Goal: Share content: Share content

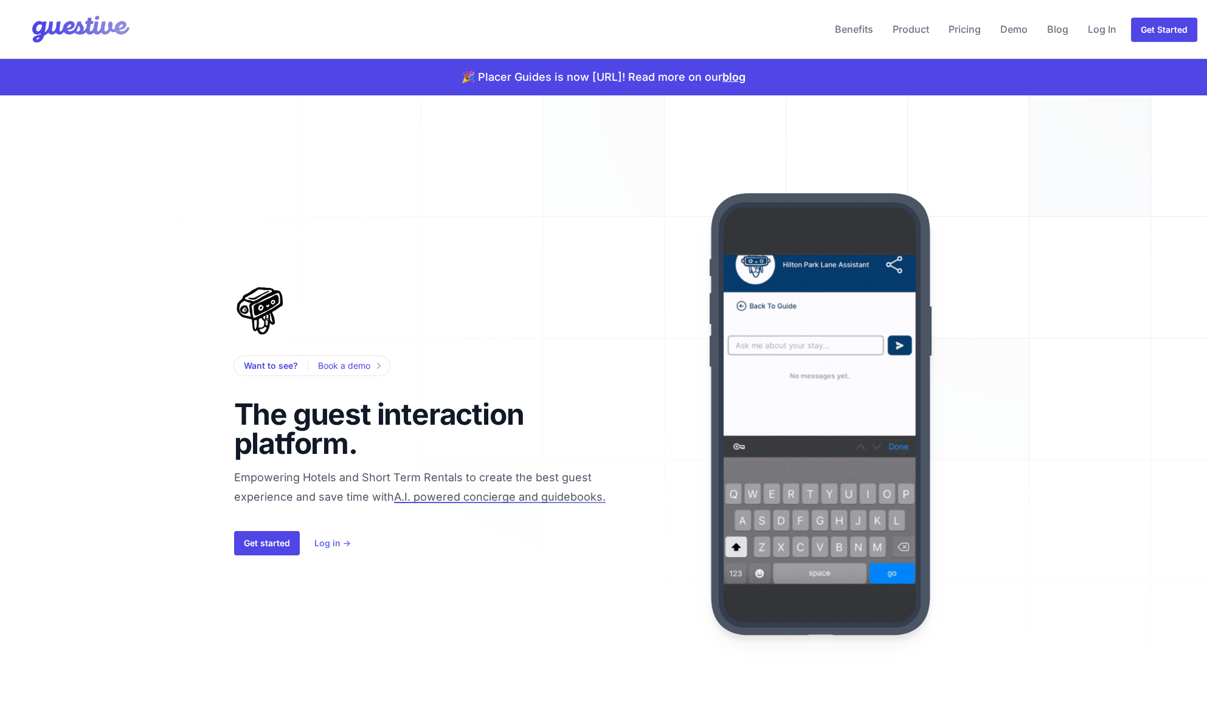
click at [339, 537] on link "Log in →" at bounding box center [332, 543] width 36 height 15
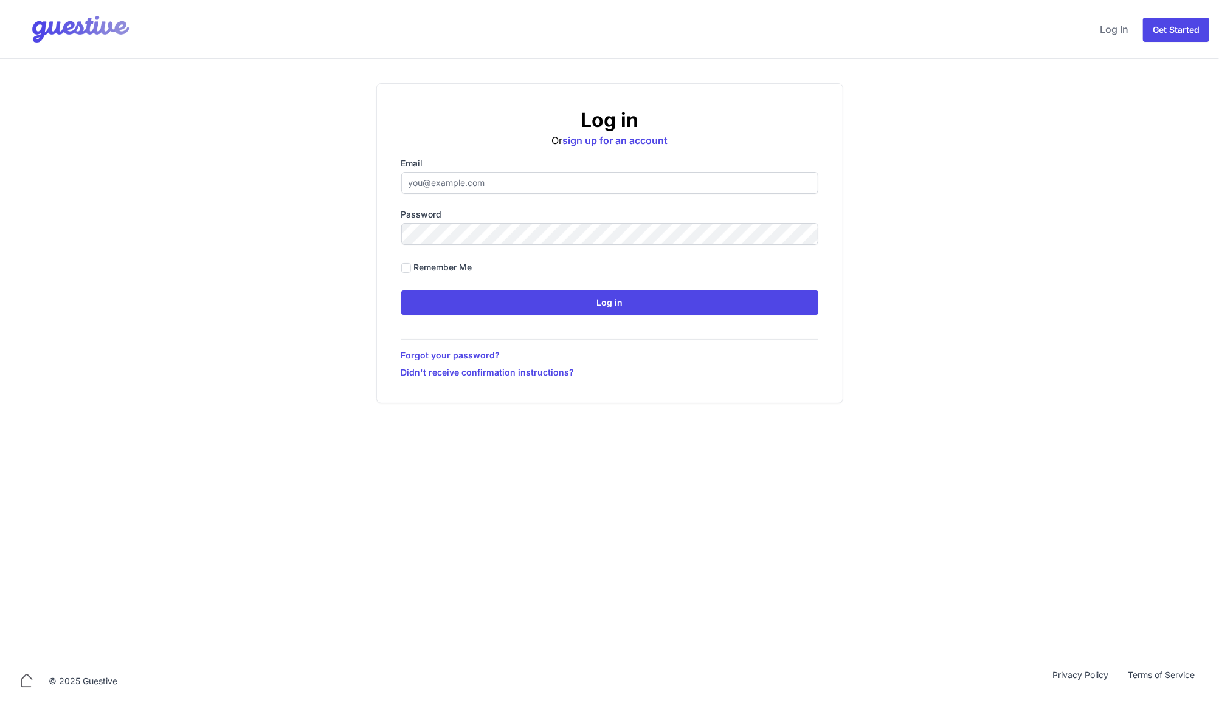
type input "[EMAIL_ADDRESS][DOMAIN_NAME]"
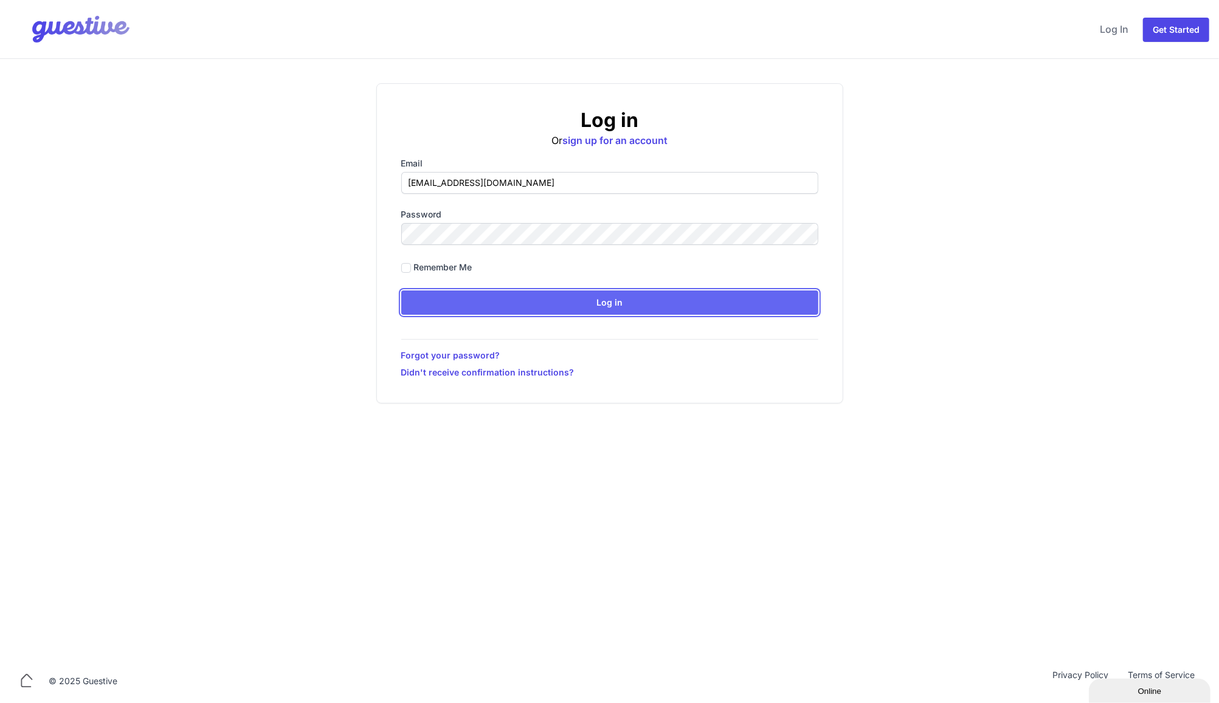
click at [503, 297] on input "Log in" at bounding box center [609, 303] width 417 height 24
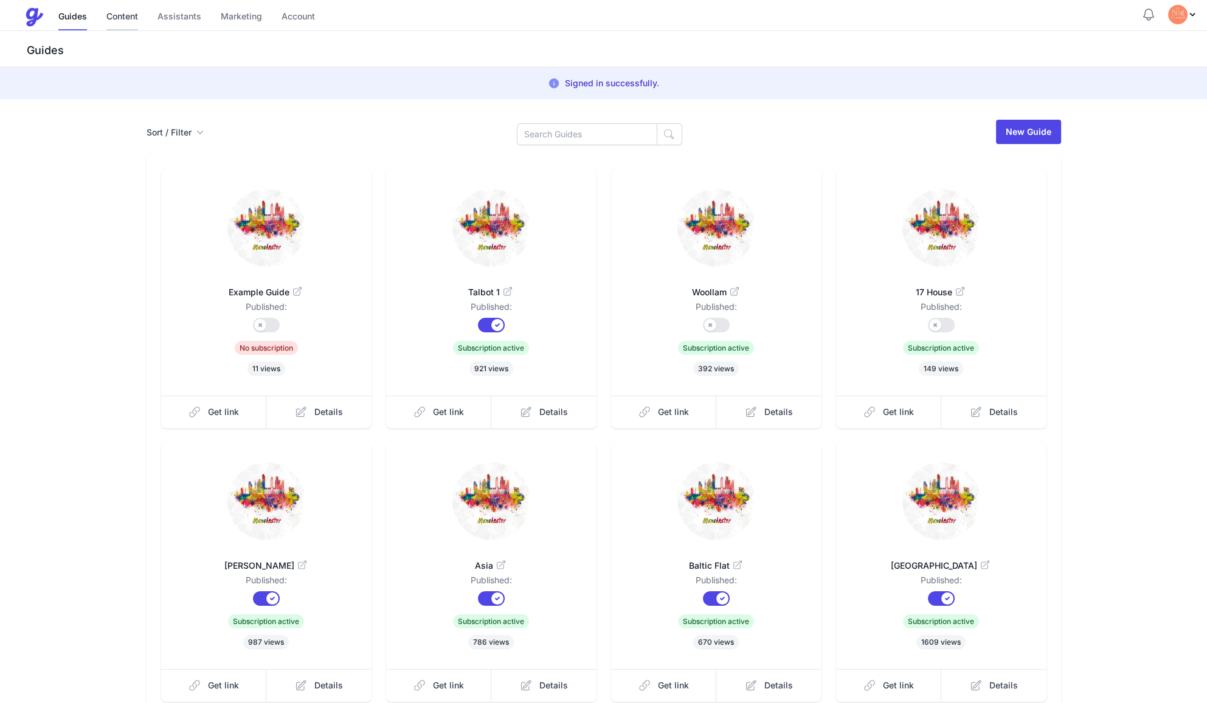
click at [114, 13] on link "Content" at bounding box center [122, 17] width 32 height 26
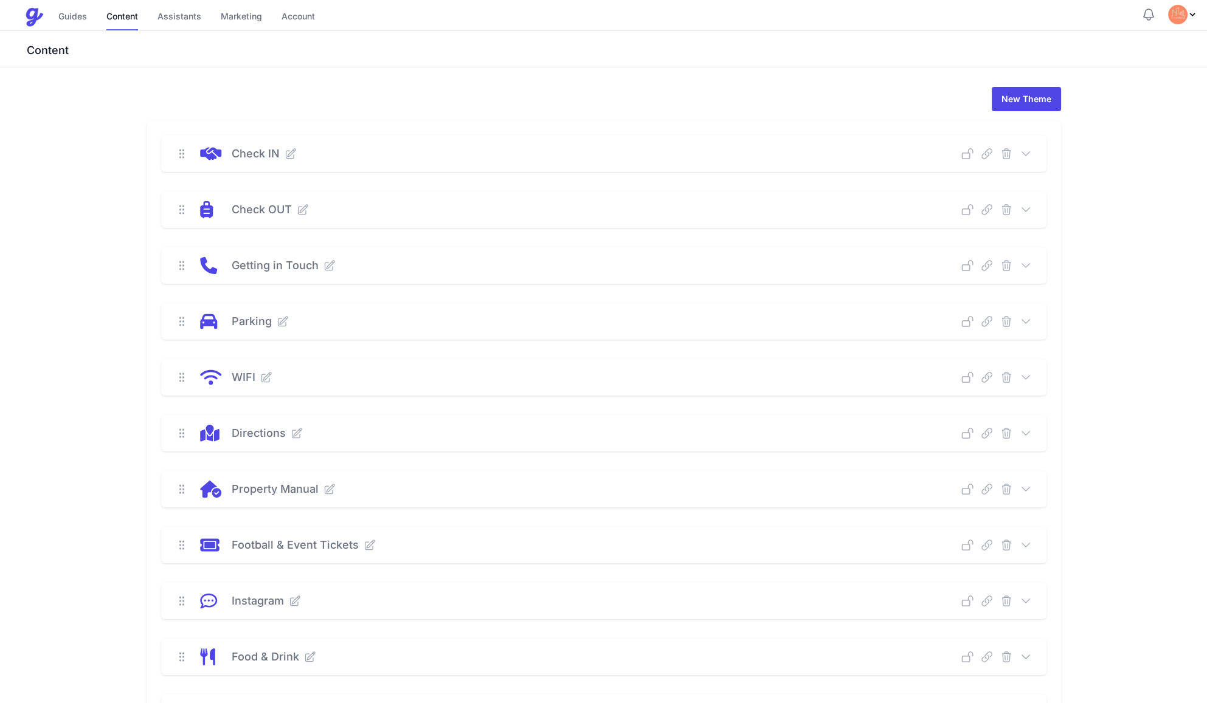
click at [1026, 214] on icon at bounding box center [1026, 210] width 12 height 12
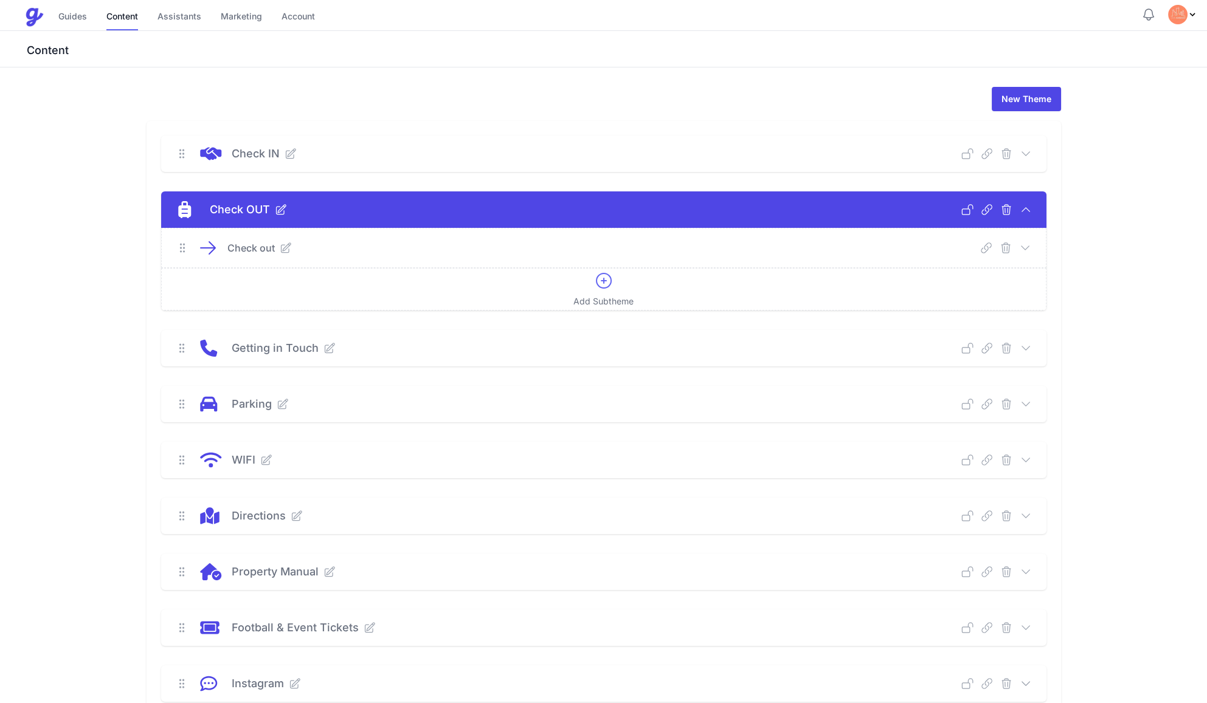
click at [1026, 247] on icon at bounding box center [1025, 248] width 12 height 12
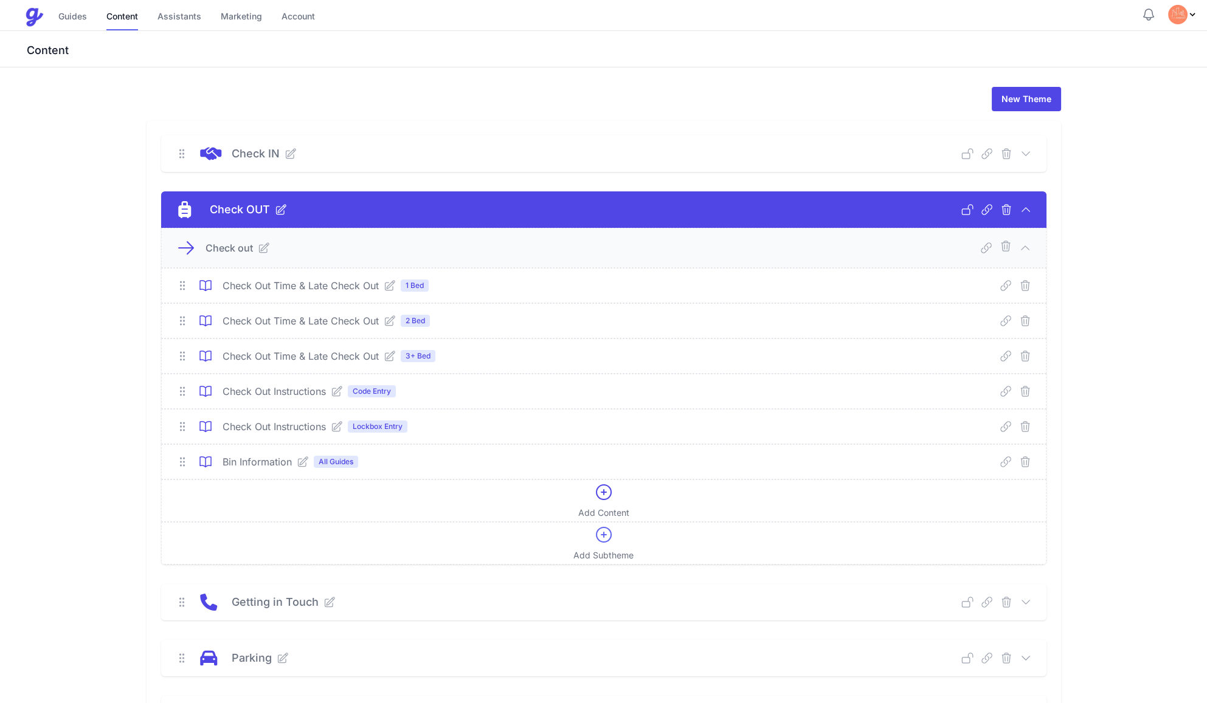
click at [1003, 392] on icon at bounding box center [1005, 391] width 12 height 12
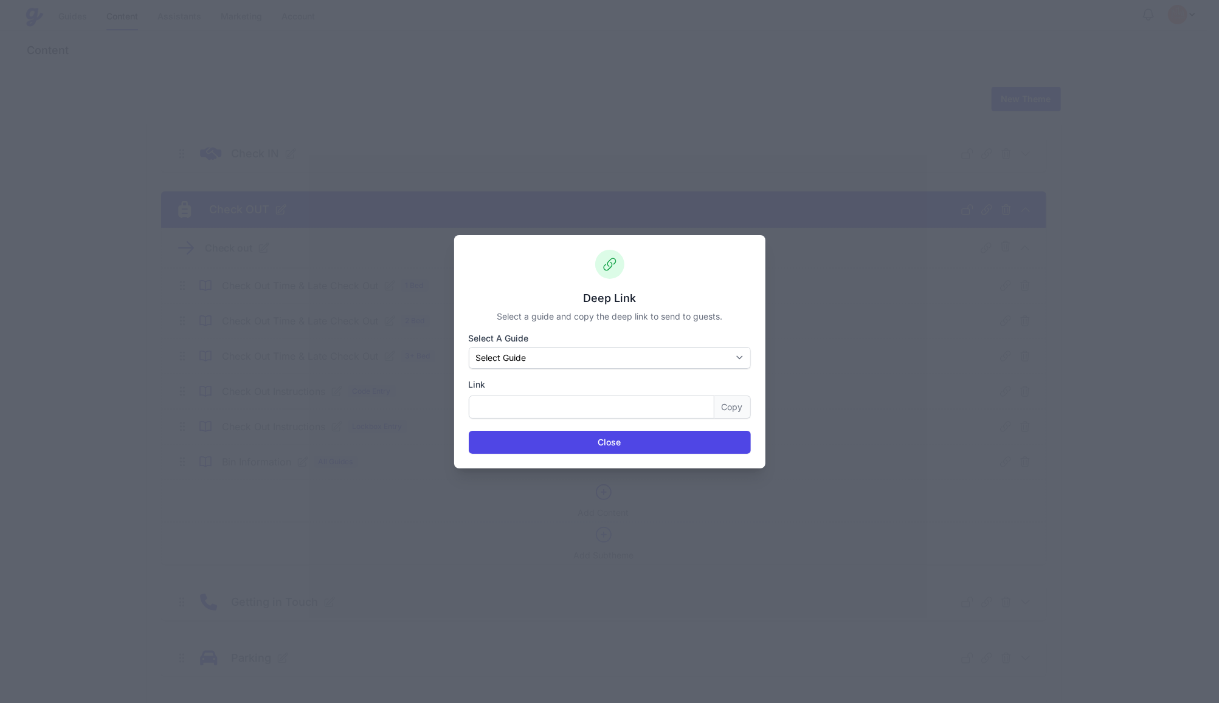
click at [854, 334] on div "Deep Link Select a guide and copy the deep link to send to guests. Select a Gui…" at bounding box center [609, 351] width 1219 height 703
click at [612, 454] on div "Deep Link Select a guide and copy the deep link to send to guests. Select a Gui…" at bounding box center [609, 351] width 311 height 233
click at [532, 452] on button "Close" at bounding box center [610, 442] width 282 height 23
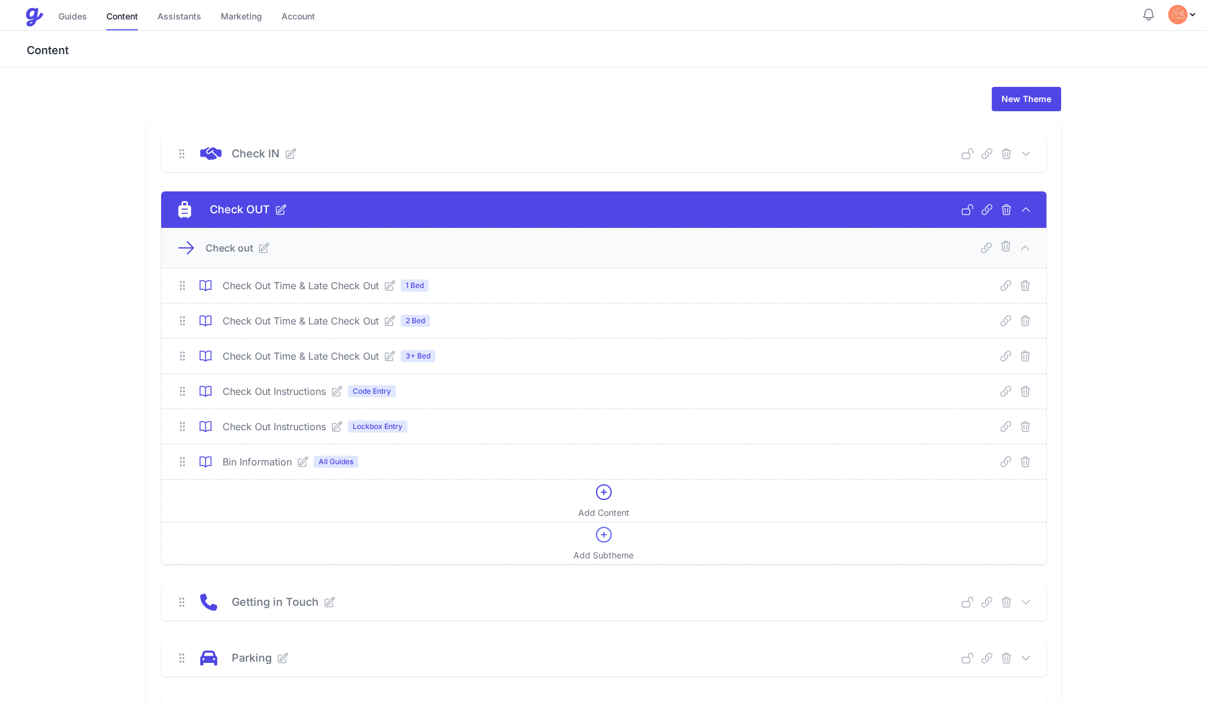
click at [335, 401] on div "Check Out Instructions Code Entry Deep Link Select a guide and copy the deep li…" at bounding box center [604, 391] width 884 height 34
click at [340, 421] on icon at bounding box center [337, 427] width 12 height 12
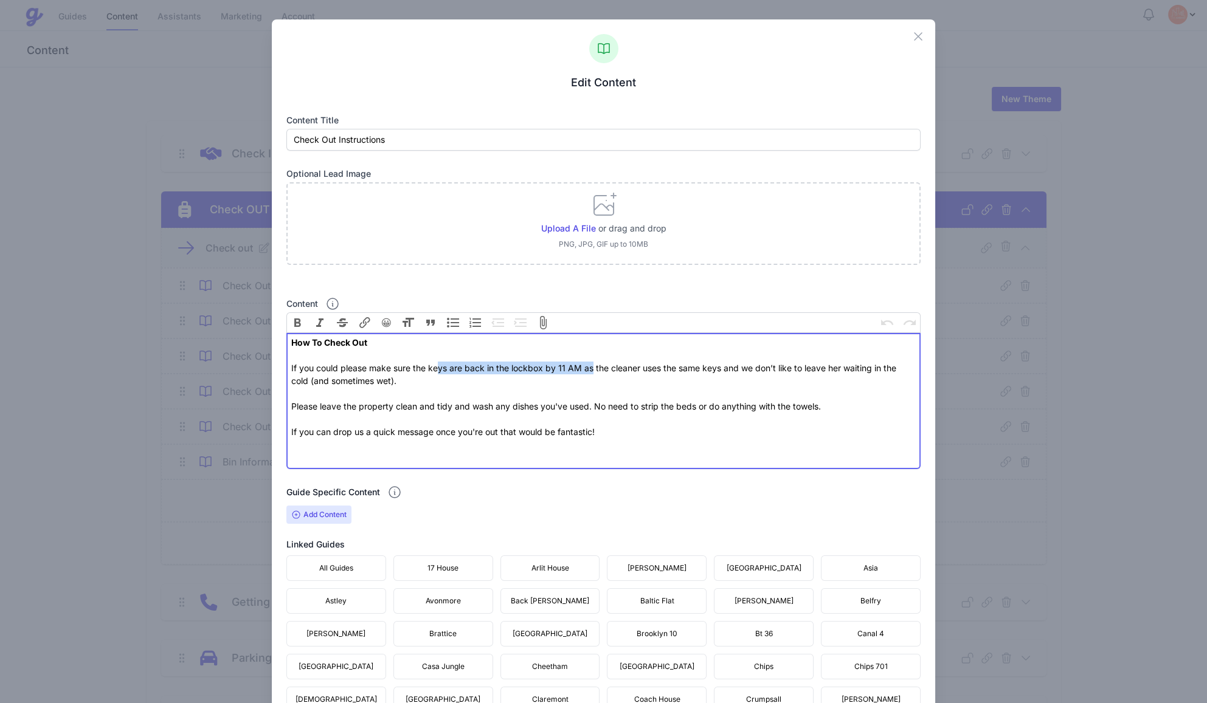
drag, startPoint x: 436, startPoint y: 372, endPoint x: 588, endPoint y: 367, distance: 152.7
click at [588, 367] on div "How To Check Out If you could please make sure the keys are back in the lockbox…" at bounding box center [603, 387] width 624 height 102
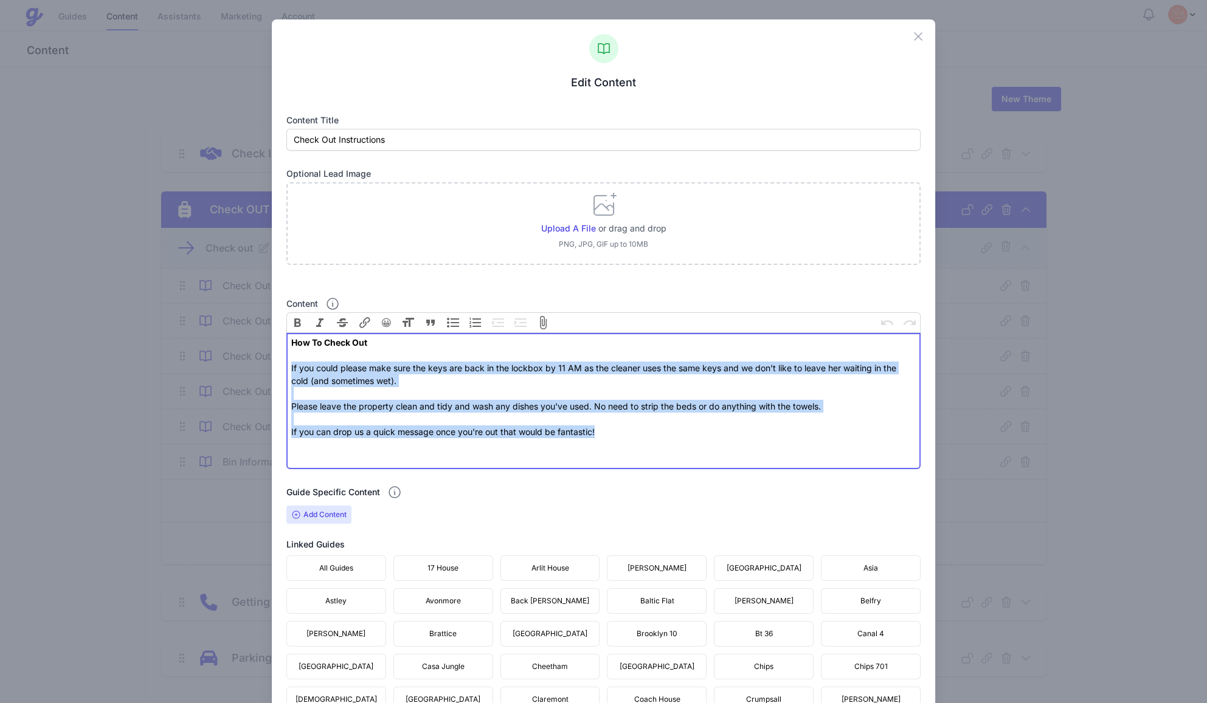
drag, startPoint x: 613, startPoint y: 435, endPoint x: 264, endPoint y: 367, distance: 355.5
click at [264, 367] on div "Close Edit Content Content title Check Out Instructions Optional Lead Image Upl…" at bounding box center [603, 710] width 1207 height 1421
type trix-editor "<div><strong>How To Check Out<br></strong><br>If you could please make sure the…"
copy div "If you could please make sure the keys are back in the lockbox by 11 AM as the …"
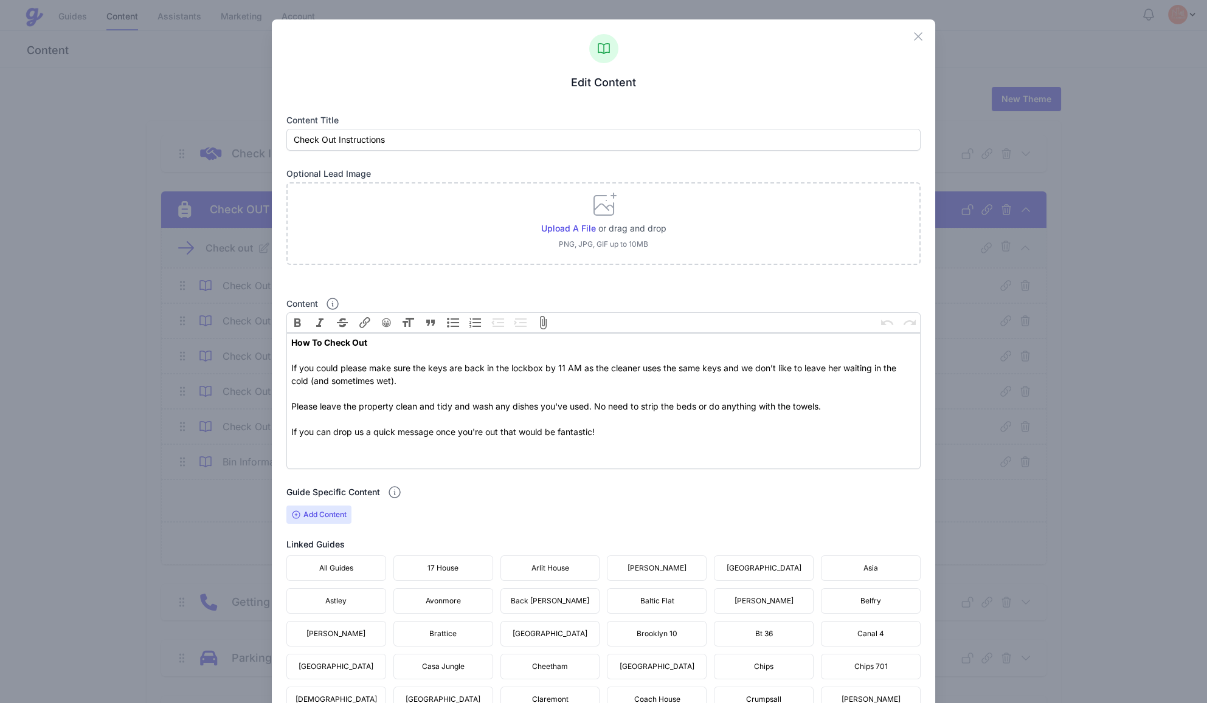
click at [233, 192] on div "Close Edit Content Content title Check Out Instructions Optional Lead Image Upl…" at bounding box center [603, 710] width 1207 height 1421
click at [214, 119] on div "Close Edit Content Content title Check Out Instructions Optional Lead Image Upl…" at bounding box center [603, 710] width 1207 height 1421
click at [897, 30] on div "Close Edit Content Content title Check Out Instructions Optional Lead Image Upl…" at bounding box center [604, 710] width 664 height 1382
click at [914, 38] on icon "button" at bounding box center [918, 36] width 15 height 15
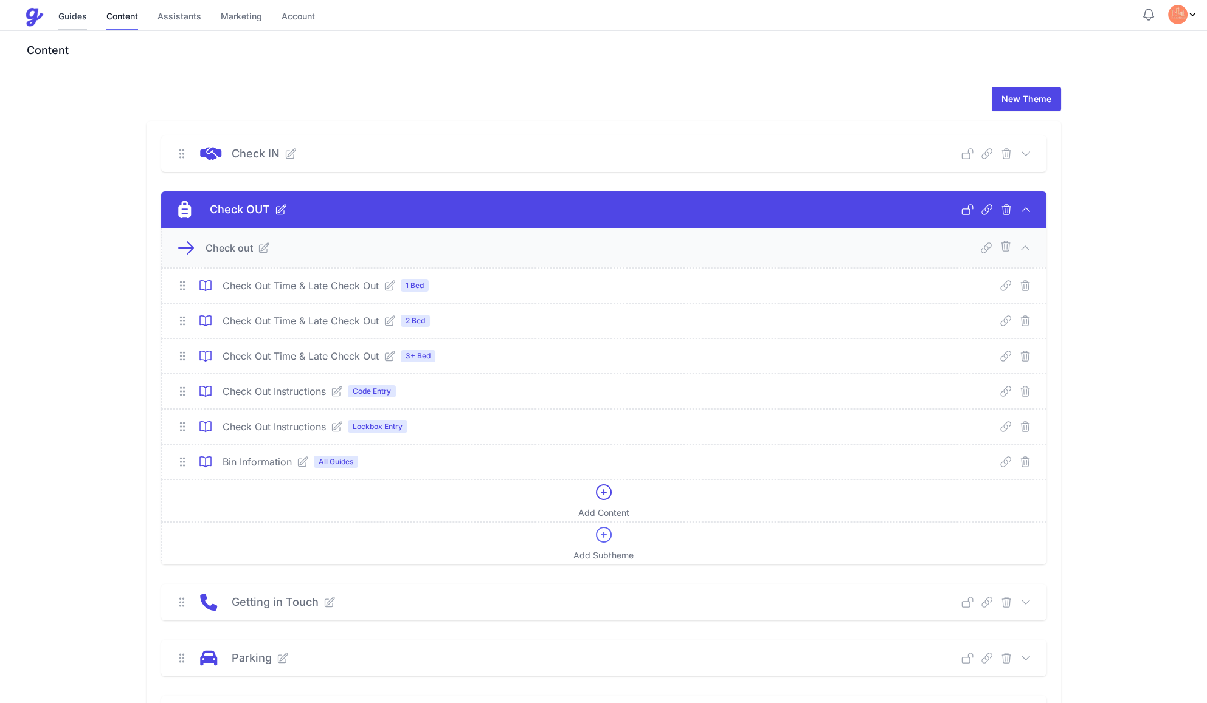
click at [64, 16] on link "Guides" at bounding box center [72, 17] width 29 height 26
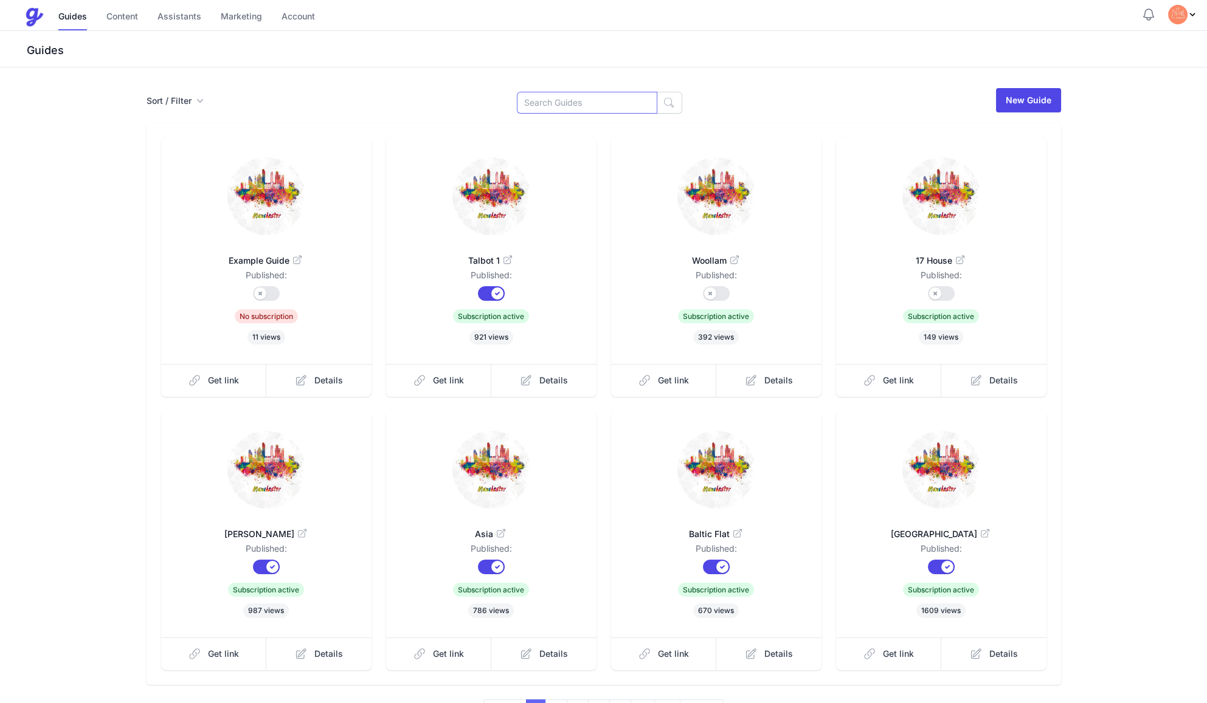
click at [576, 105] on input at bounding box center [587, 103] width 140 height 22
type input "[PERSON_NAME]"
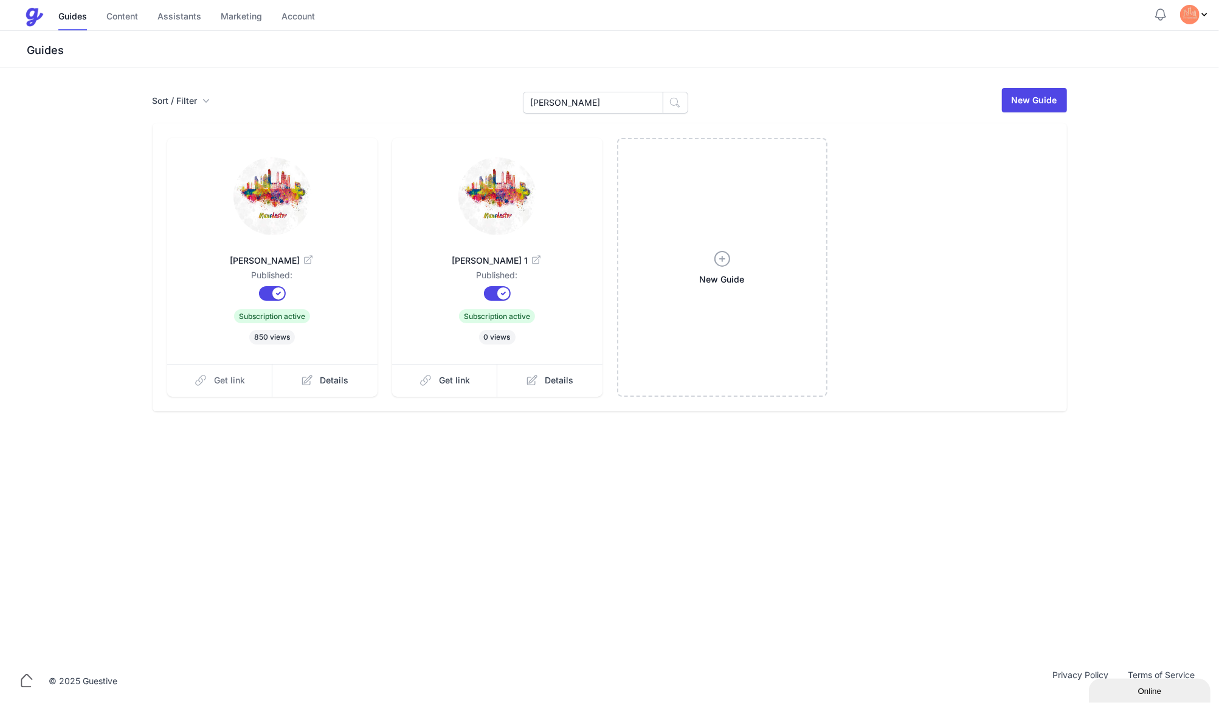
click at [233, 379] on span "Get link" at bounding box center [229, 380] width 31 height 12
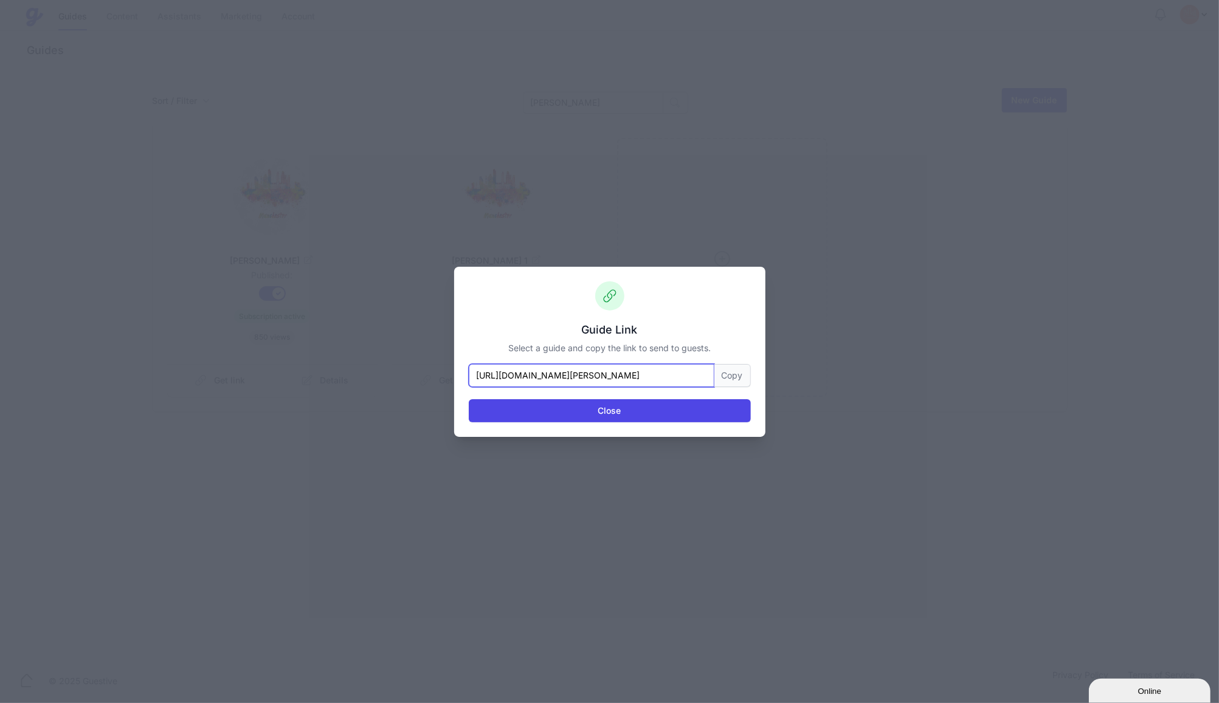
click at [632, 379] on input "[URL][DOMAIN_NAME][PERSON_NAME]" at bounding box center [592, 375] width 246 height 23
click at [732, 375] on button "Copy" at bounding box center [732, 375] width 36 height 23
